Goal: Task Accomplishment & Management: Manage account settings

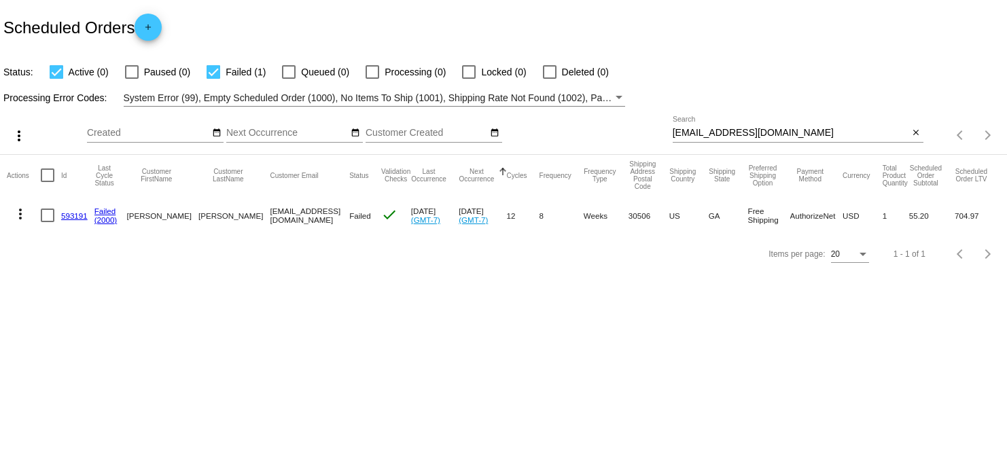
drag, startPoint x: 801, startPoint y: 126, endPoint x: 693, endPoint y: 128, distance: 108.0
click at [692, 128] on div "[EMAIL_ADDRESS][DOMAIN_NAME] Search" at bounding box center [790, 129] width 236 height 26
drag, startPoint x: 766, startPoint y: 130, endPoint x: 661, endPoint y: 137, distance: 105.5
click at [661, 137] on div "more_vert Oct Jan Feb Mar [DATE]" at bounding box center [503, 131] width 1007 height 48
drag, startPoint x: 697, startPoint y: 140, endPoint x: 679, endPoint y: 129, distance: 20.7
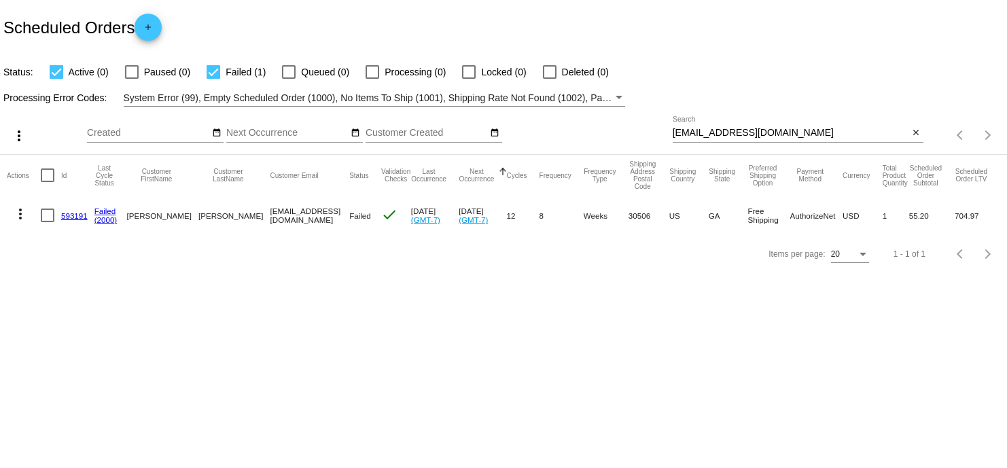
click at [679, 129] on input "[EMAIL_ADDRESS][DOMAIN_NAME]" at bounding box center [790, 133] width 236 height 11
paste input "[EMAIL_ADDRESS][DOMAIN_NAME]"
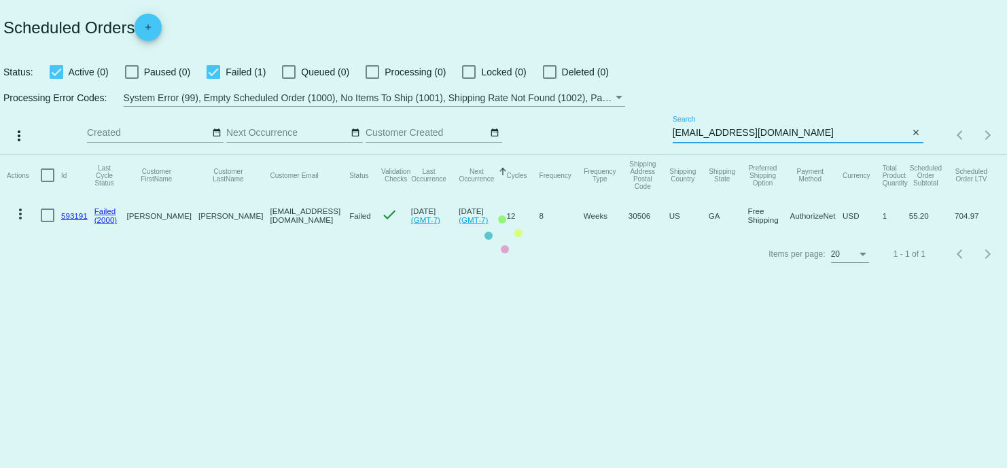
type input "[EMAIL_ADDRESS][DOMAIN_NAME]"
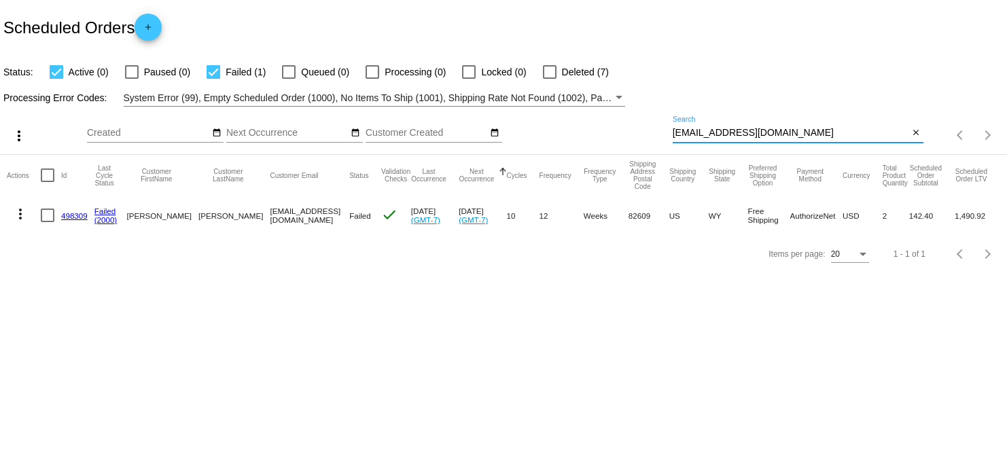
click at [68, 213] on link "498309" at bounding box center [74, 215] width 26 height 9
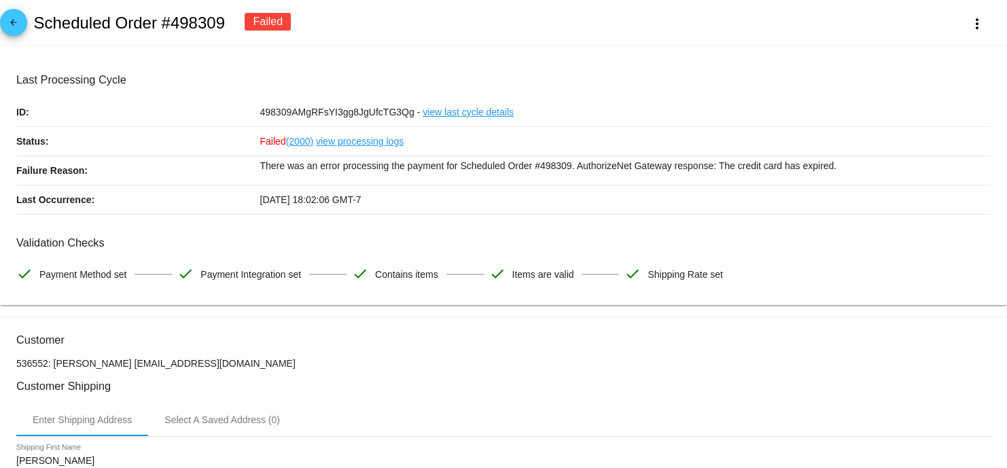
drag, startPoint x: 223, startPoint y: 13, endPoint x: 163, endPoint y: 16, distance: 60.5
click at [163, 16] on h2 "Scheduled Order #498309" at bounding box center [129, 23] width 192 height 19
copy h2 "#498309"
click at [588, 41] on div "arrow_back Scheduled Order #498309 Failed more_vert" at bounding box center [503, 23] width 1007 height 46
click at [335, 142] on link "view processing logs" at bounding box center [360, 141] width 88 height 29
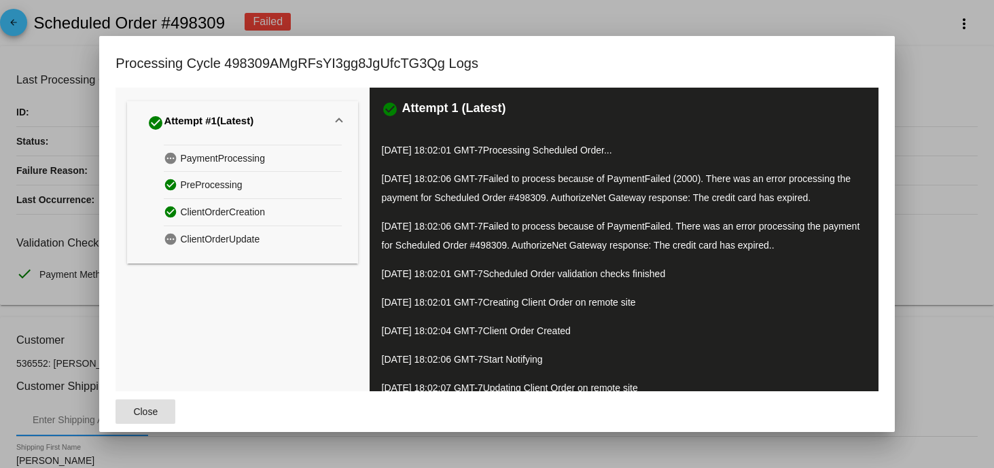
click at [926, 159] on div at bounding box center [497, 234] width 994 height 468
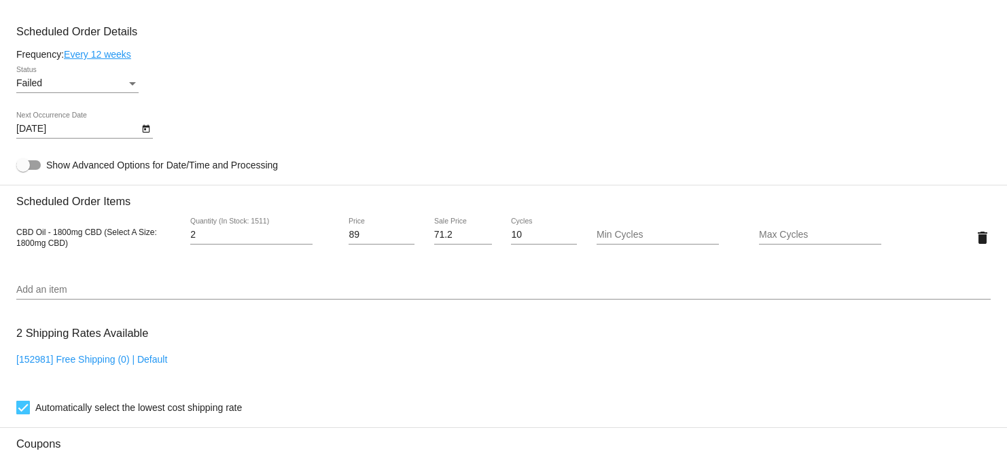
scroll to position [876, 0]
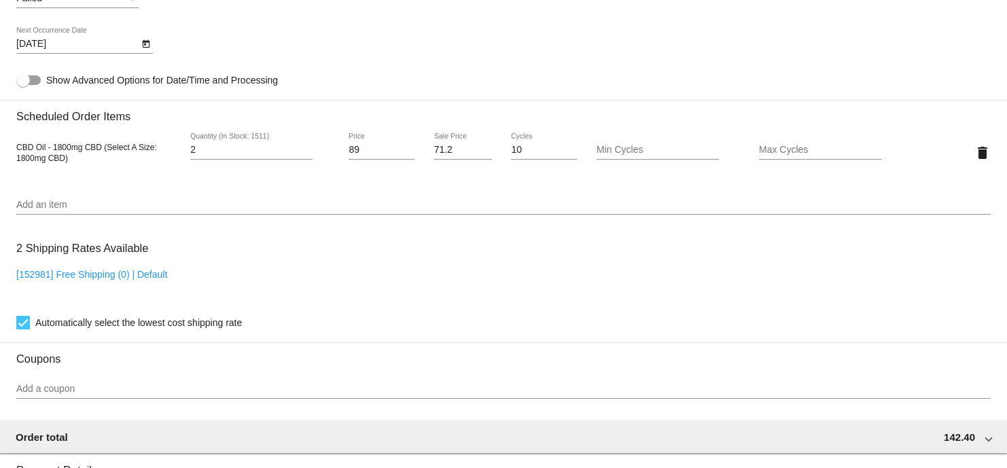
click at [145, 48] on icon "Open calendar" at bounding box center [145, 44] width 7 height 8
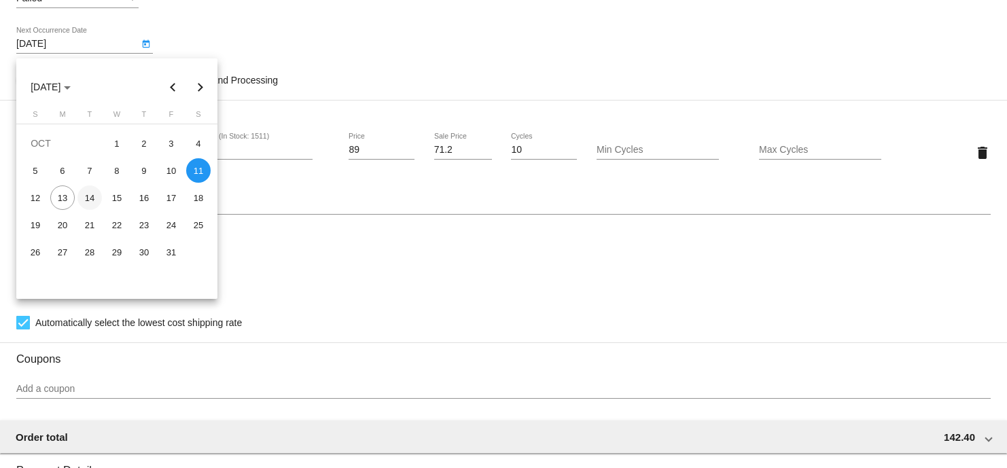
click at [89, 195] on div "14" at bounding box center [89, 197] width 24 height 24
type input "[DATE]"
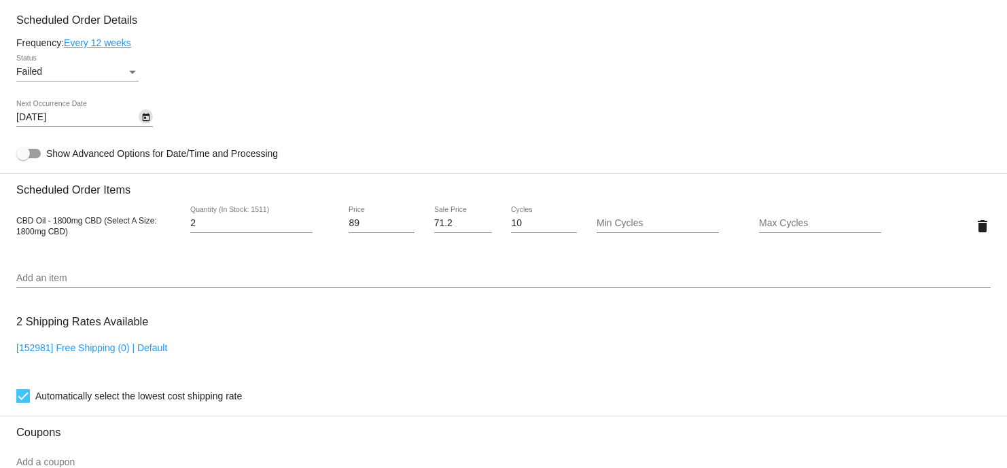
scroll to position [706, 0]
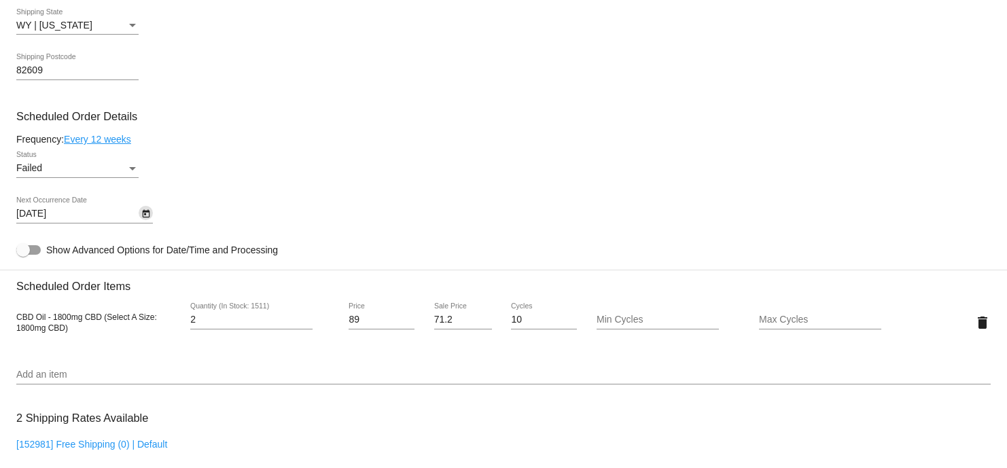
click at [79, 183] on div "Failed Status" at bounding box center [77, 170] width 122 height 39
click at [79, 174] on div "Failed" at bounding box center [71, 168] width 110 height 11
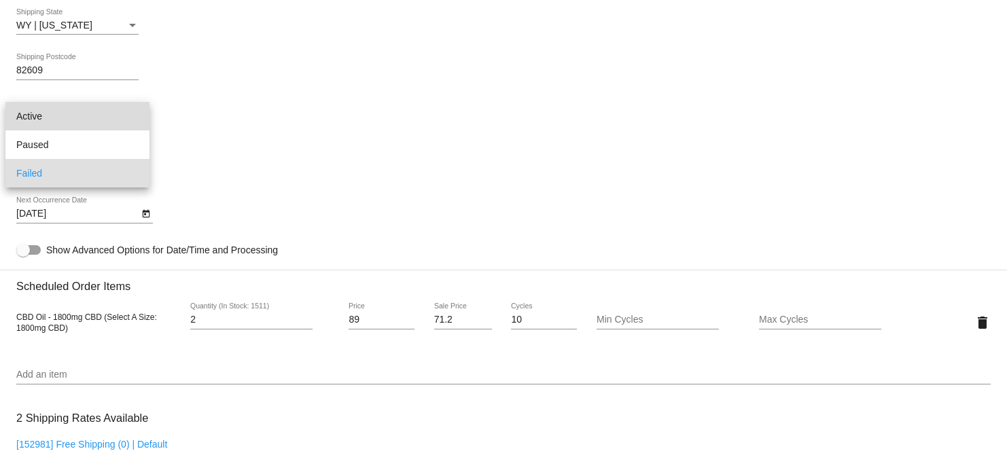
click at [69, 117] on span "Active" at bounding box center [77, 116] width 122 height 29
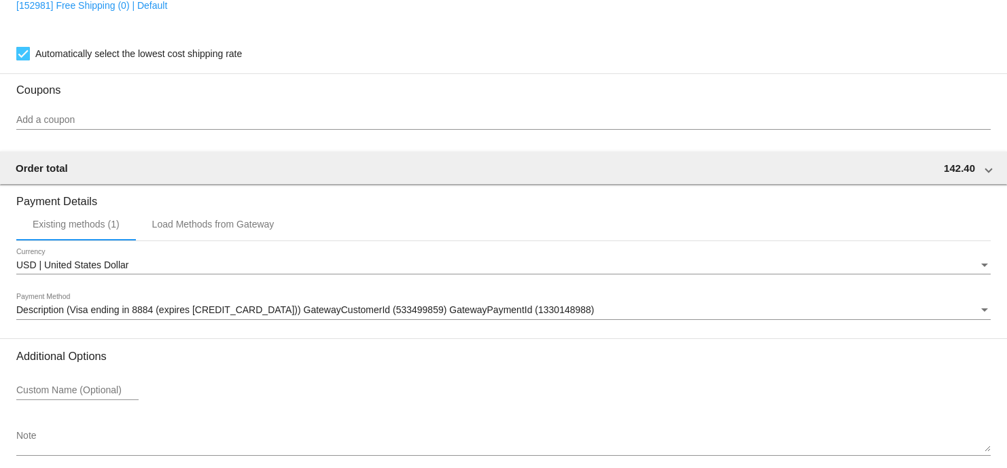
scroll to position [1216, 0]
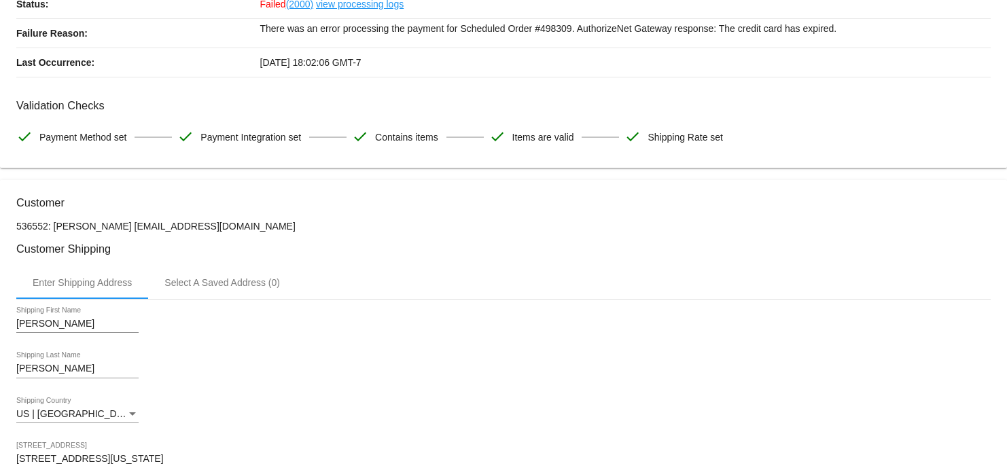
scroll to position [112, 0]
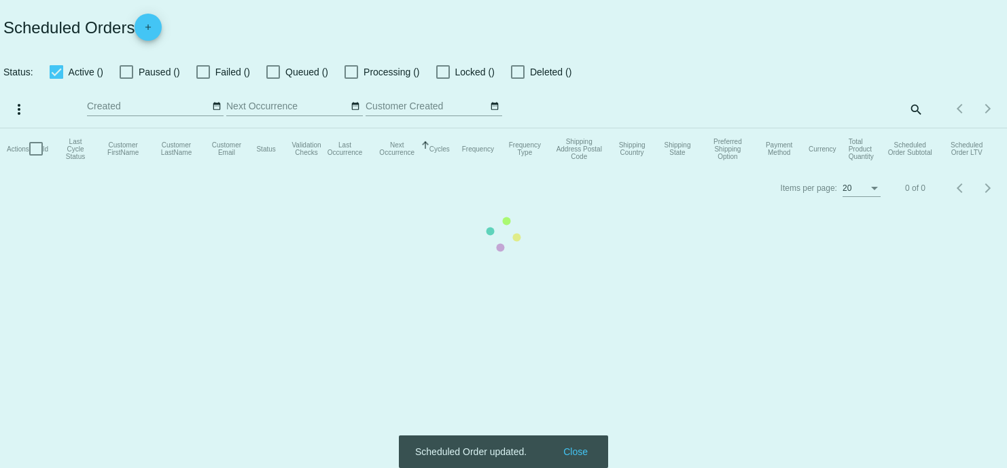
checkbox input "true"
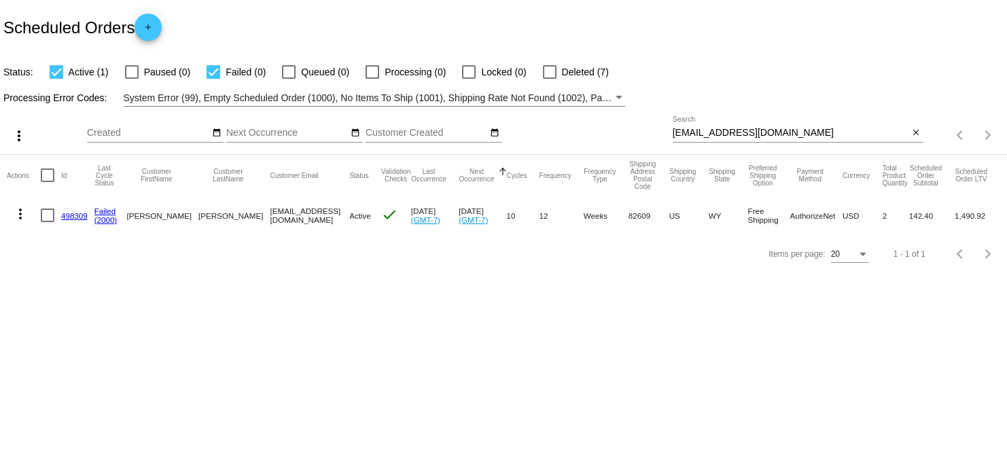
click at [166, 342] on body "Scheduled Orders add Status: Active (1) Paused (0) Failed (0) Queued (0) Proces…" at bounding box center [503, 234] width 1007 height 468
click at [67, 221] on mat-cell "498309" at bounding box center [77, 215] width 33 height 39
click at [69, 217] on link "498309" at bounding box center [74, 215] width 26 height 9
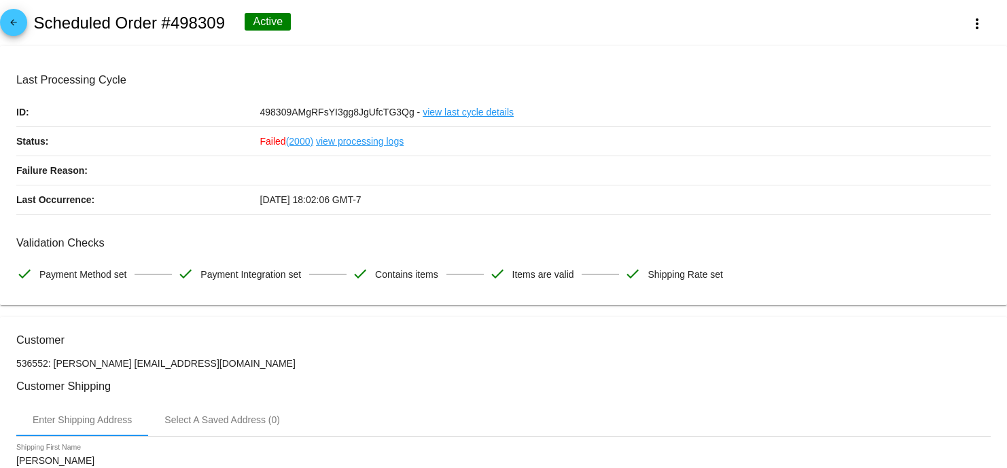
copy div "Scheduled Order #498309"
drag, startPoint x: 214, startPoint y: 24, endPoint x: 3, endPoint y: 29, distance: 210.6
click at [3, 29] on div "arrow_back Scheduled Order #498309 Active more_vert" at bounding box center [503, 23] width 1007 height 46
click at [85, 42] on div "arrow_back Scheduled Order #498309 Active more_vert" at bounding box center [503, 23] width 1007 height 46
drag, startPoint x: 177, startPoint y: 17, endPoint x: 44, endPoint y: 21, distance: 133.2
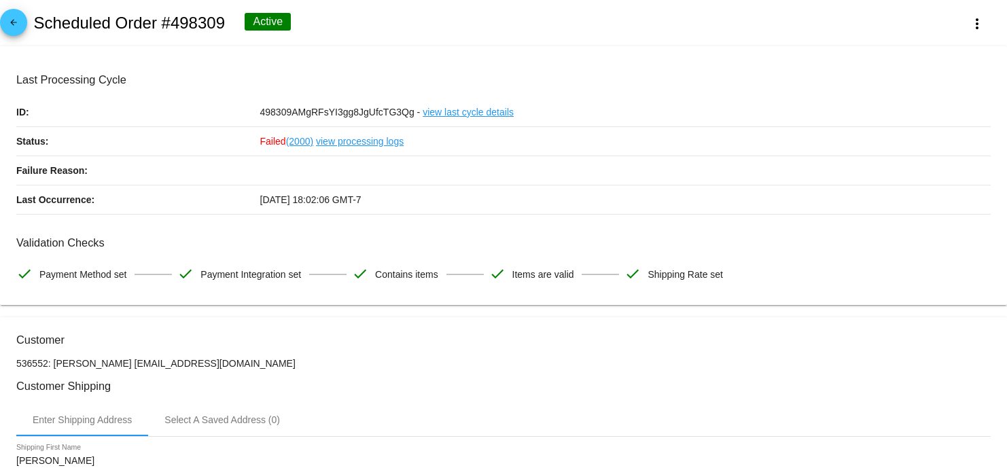
click at [44, 21] on div "arrow_back Scheduled Order #498309 Active more_vert" at bounding box center [503, 23] width 1007 height 46
click at [69, 37] on div "arrow_back Scheduled Order #498309 Active more_vert" at bounding box center [503, 23] width 1007 height 46
copy h2 "Scheduled Order #498309"
drag, startPoint x: 224, startPoint y: 19, endPoint x: 37, endPoint y: 16, distance: 187.5
click at [37, 16] on h2 "Scheduled Order #498309" at bounding box center [129, 23] width 192 height 19
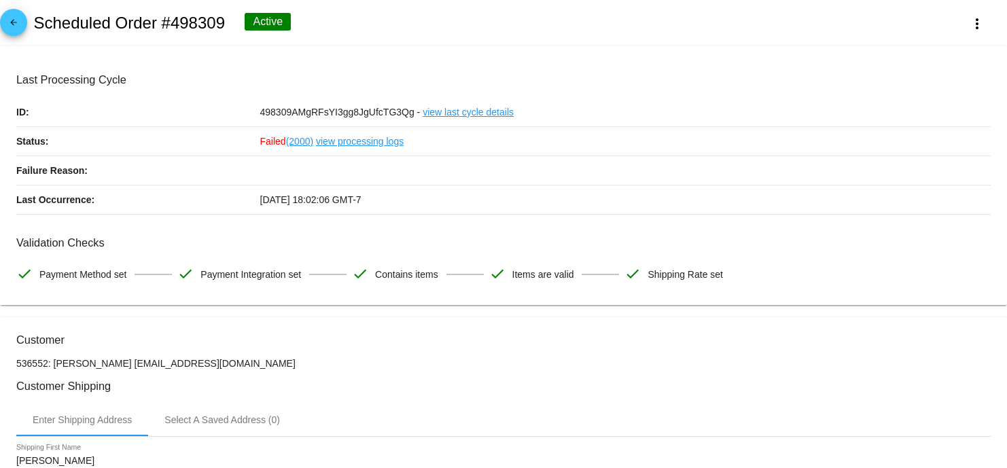
click at [143, 62] on mat-card "Last Processing Cycle ID: 498309AMgRFsYI3gg8JgUfcTG3Qg - view last cycle detail…" at bounding box center [503, 175] width 1007 height 259
drag, startPoint x: 153, startPoint y: 20, endPoint x: 35, endPoint y: 23, distance: 117.5
click at [35, 23] on h2 "Scheduled Order #498309" at bounding box center [129, 23] width 192 height 19
copy h2 "Scheduled Order"
click at [285, 70] on mat-card "Last Processing Cycle ID: 498309AMgRFsYI3gg8JgUfcTG3Qg - view last cycle detail…" at bounding box center [503, 175] width 1007 height 259
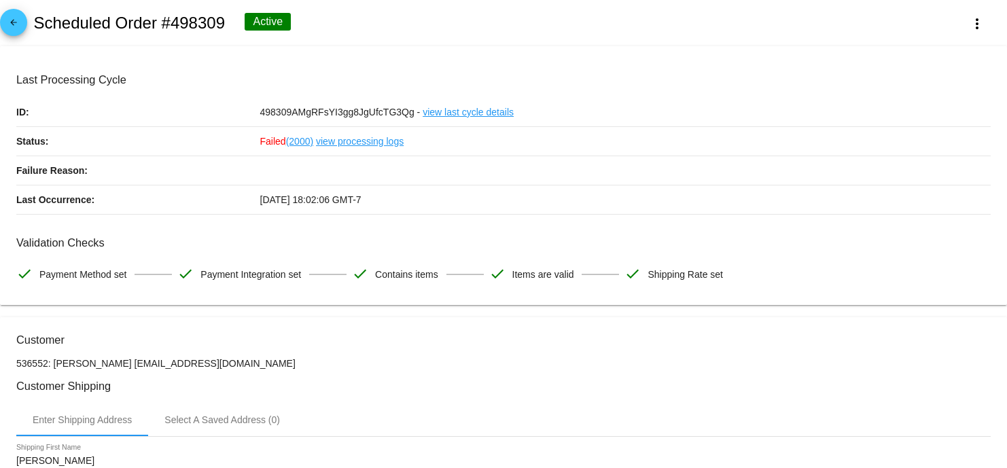
drag, startPoint x: 223, startPoint y: 16, endPoint x: 163, endPoint y: 25, distance: 60.4
click at [163, 25] on h2 "Scheduled Order #498309" at bounding box center [129, 23] width 192 height 19
copy h2 "#498309"
